Goal: Obtain resource: Download file/media

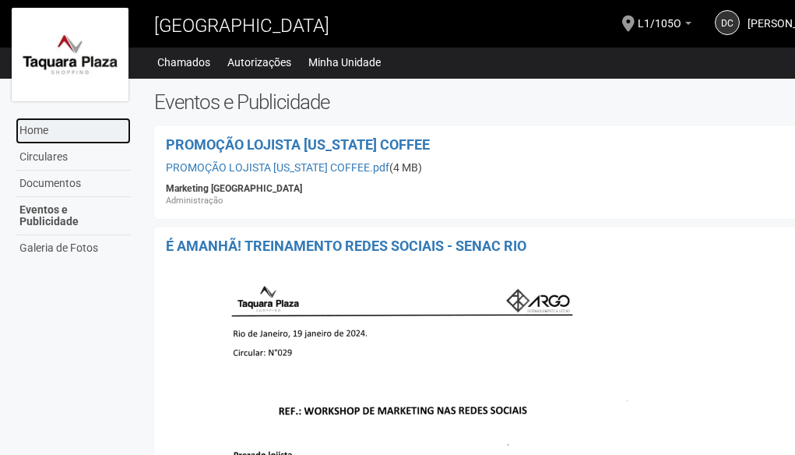
click at [30, 125] on link "Home" at bounding box center [73, 131] width 115 height 26
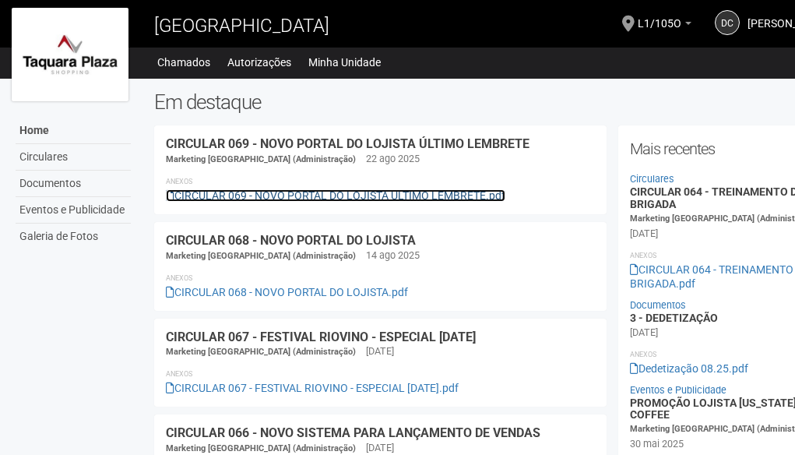
click at [290, 191] on link "CIRCULAR 069 - NOVO PORTAL DO LOJISTA ÚLTIMO LEMBRETE.pdf" at bounding box center [336, 195] width 340 height 12
click at [374, 191] on link "CIRCULAR 069 - NOVO PORTAL DO LOJISTA ÚLTIMO LEMBRETE.pdf" at bounding box center [336, 195] width 340 height 12
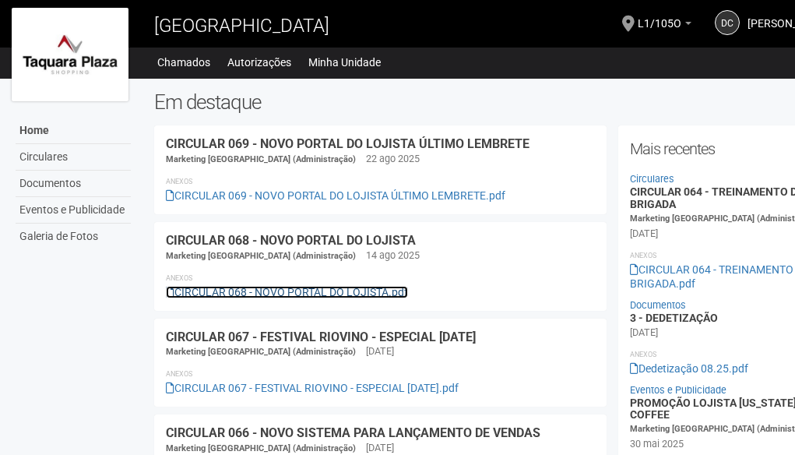
click at [323, 292] on link "CIRCULAR 068 - NOVO PORTAL DO LOJISTA.pdf" at bounding box center [287, 292] width 242 height 12
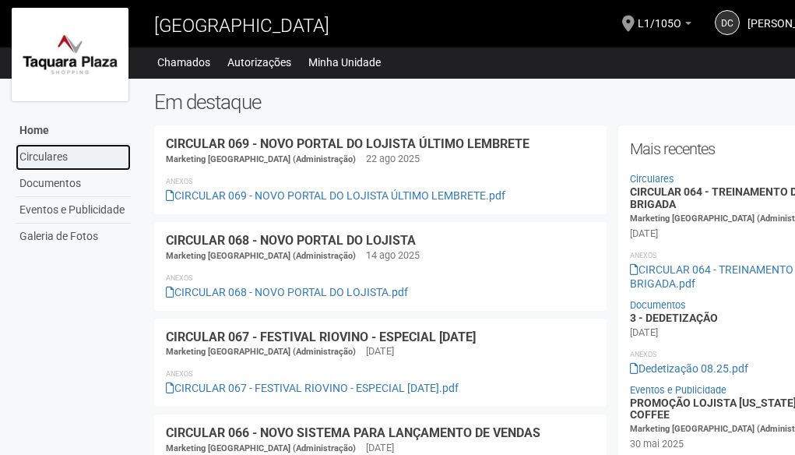
click at [35, 150] on link "Circulares" at bounding box center [73, 157] width 115 height 26
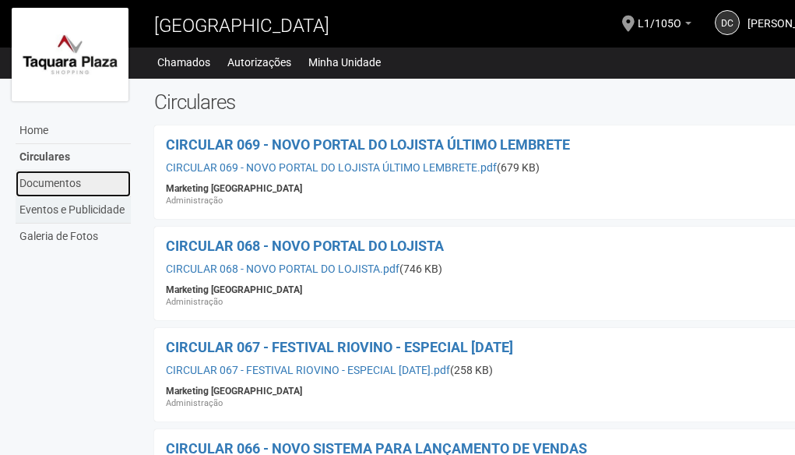
drag, startPoint x: 48, startPoint y: 180, endPoint x: 65, endPoint y: 202, distance: 27.7
click at [48, 182] on link "Documentos" at bounding box center [73, 184] width 115 height 26
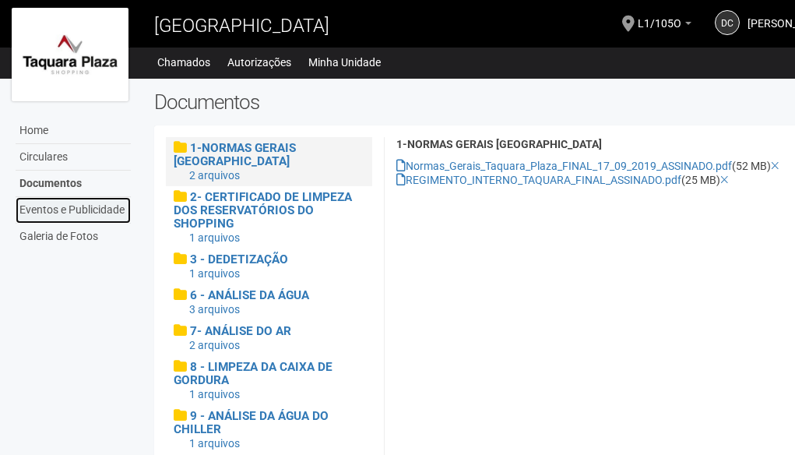
click at [47, 215] on link "Eventos e Publicidade" at bounding box center [73, 210] width 115 height 26
